Goal: Ask a question

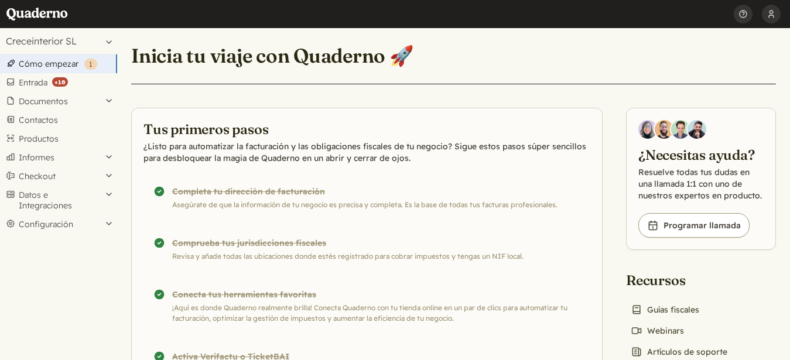
scroll to position [119, 0]
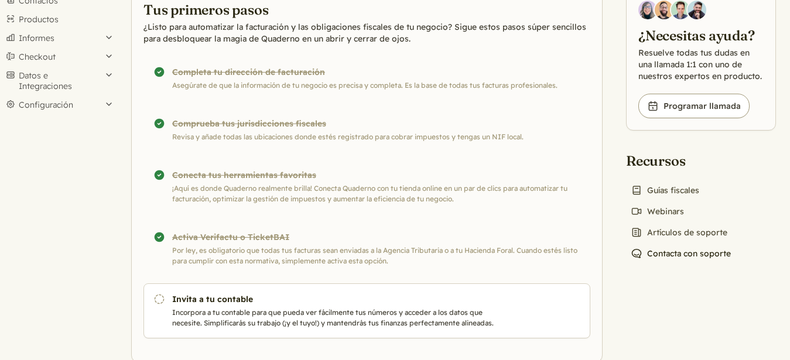
click at [681, 252] on link "Chat icon Contacta con soporte" at bounding box center [680, 253] width 109 height 16
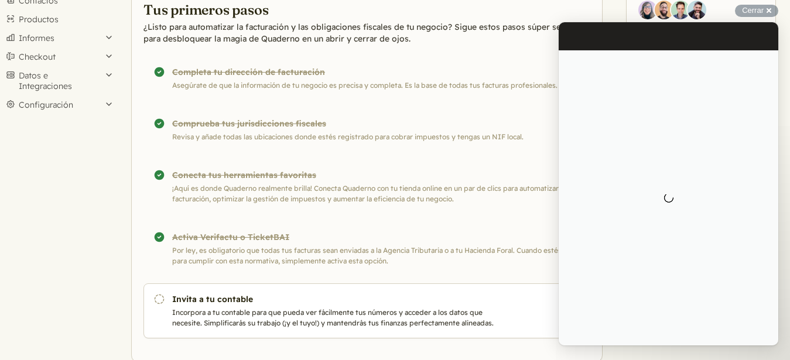
scroll to position [0, 0]
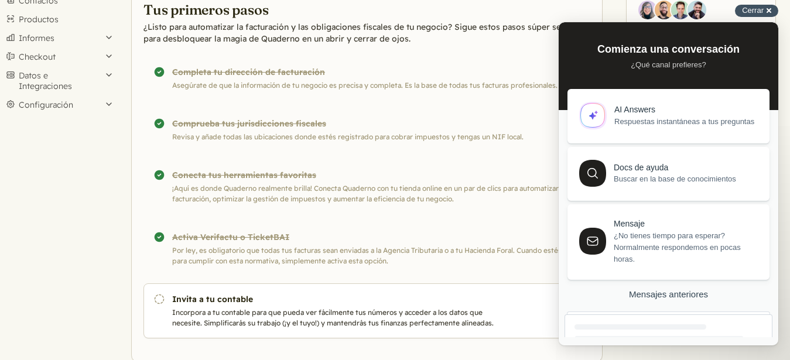
click at [767, 10] on div "Cerrar cross-small" at bounding box center [756, 11] width 43 height 12
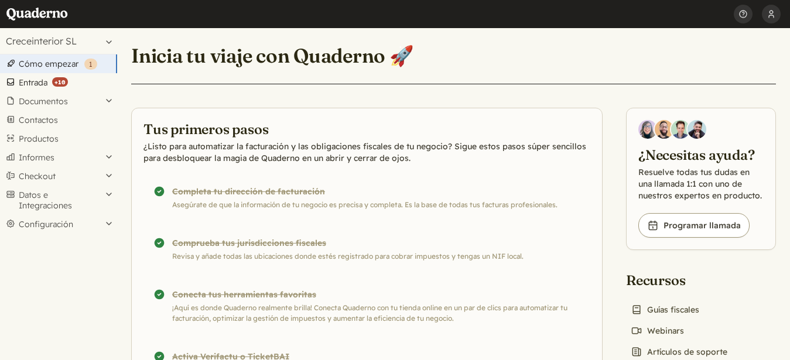
click at [27, 84] on link "Entrada ( +10 )" at bounding box center [58, 82] width 117 height 19
click at [31, 81] on link "Entrada ( +10 )" at bounding box center [58, 82] width 117 height 19
